Goal: Transaction & Acquisition: Purchase product/service

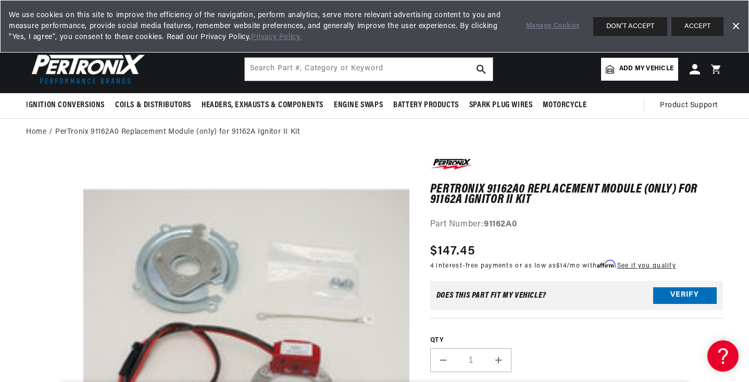
click at [733, 22] on link "Dismiss Banner" at bounding box center [735, 27] width 16 height 16
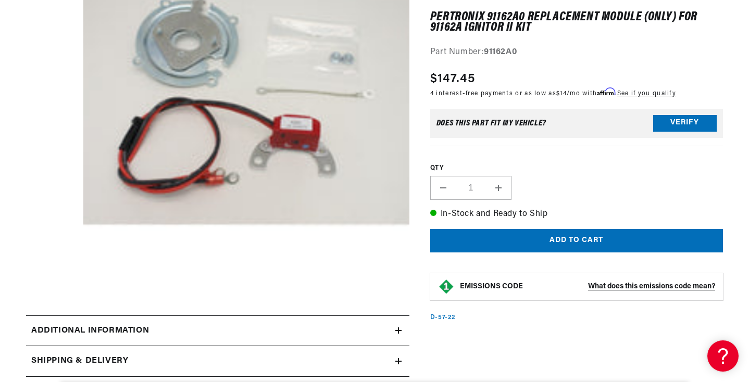
click at [677, 116] on button "Verify" at bounding box center [685, 123] width 64 height 17
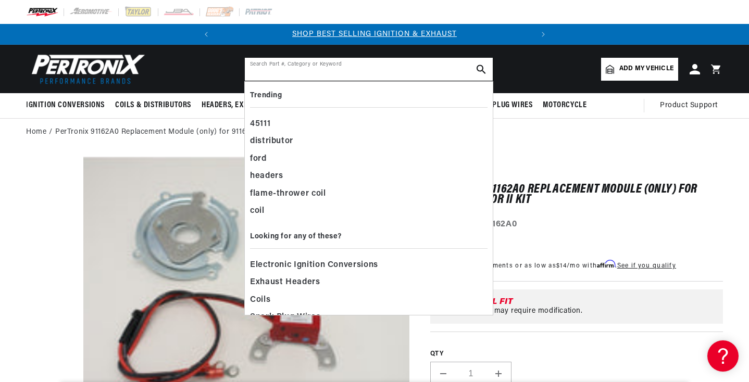
scroll to position [0, 315]
paste input "91162A"
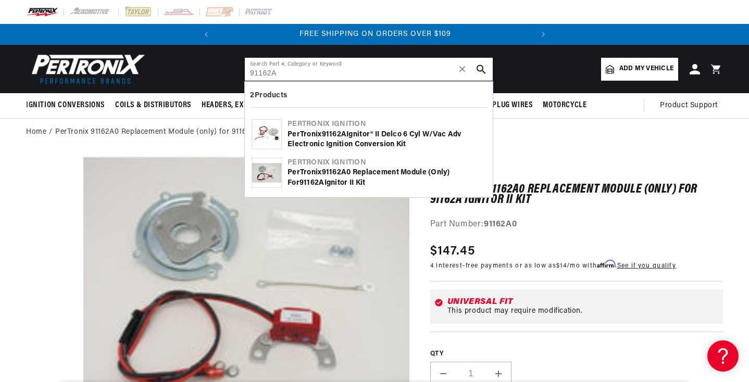
type input "91162A"
click at [310, 139] on div "PerTronix 91162A Ignitor® II Delco 6 cyl w/Vac Adv Electronic Ignition Conversi…" at bounding box center [386, 140] width 198 height 20
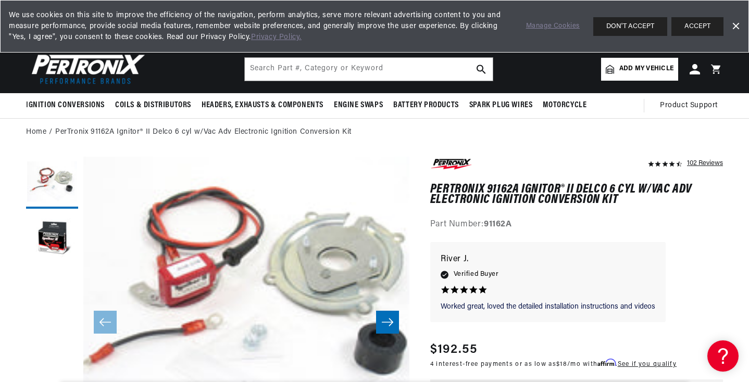
click at [734, 28] on link "Dismiss Banner" at bounding box center [735, 27] width 16 height 16
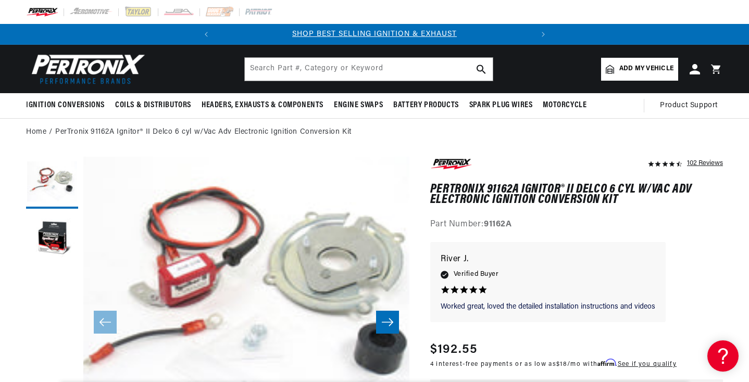
click at [659, 62] on link "Add my vehicle" at bounding box center [639, 69] width 77 height 23
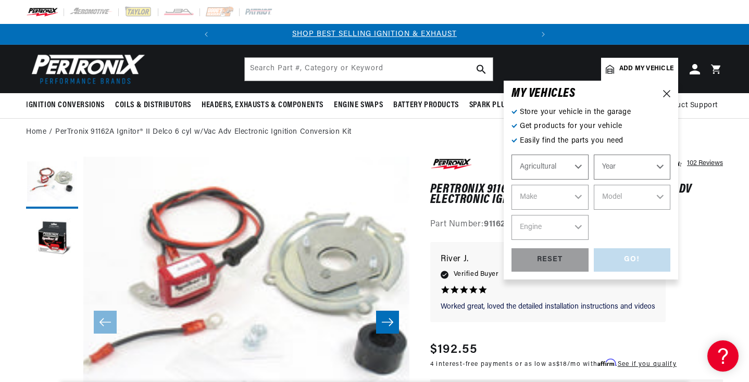
select select "Automotive"
select select "1953"
select select "Chevrolet"
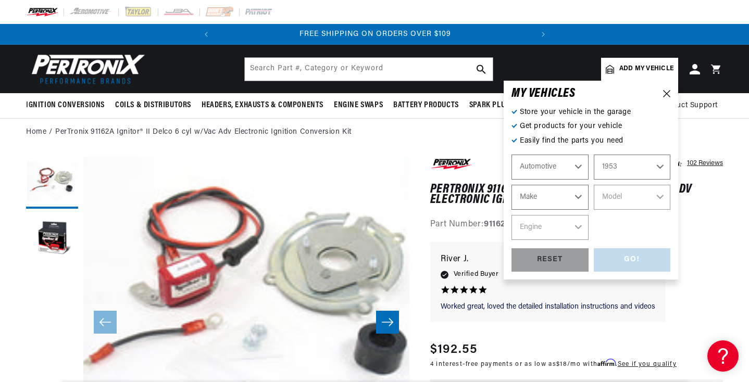
select select "Chevrolet"
select select "Bel-Air"
select select "3.8L"
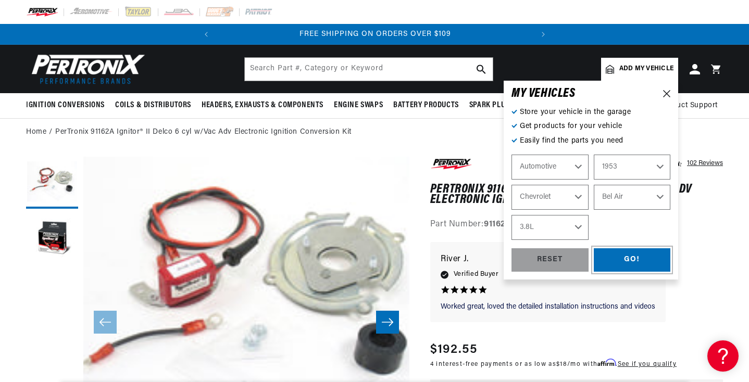
click at [624, 261] on div "GO!" at bounding box center [631, 259] width 77 height 23
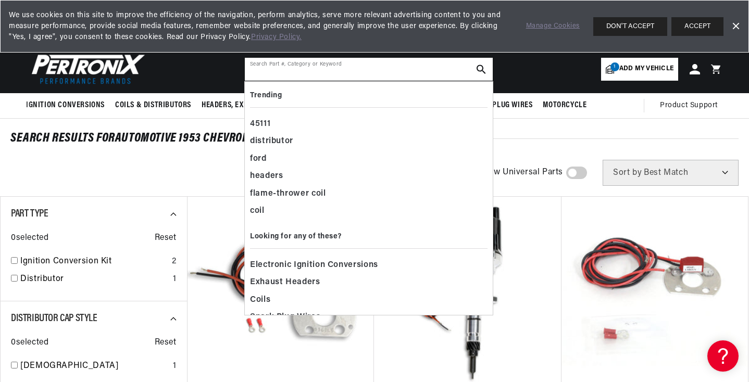
paste input "91162A"
type input "91162A"
